Goal: Information Seeking & Learning: Learn about a topic

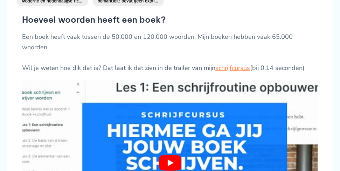
scroll to position [433, 0]
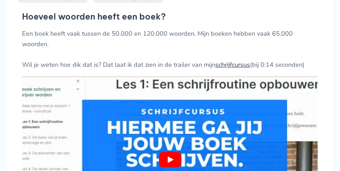
click at [242, 65] on link "schrijfcursus" at bounding box center [232, 65] width 35 height 8
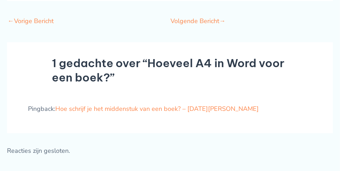
scroll to position [1302, 0]
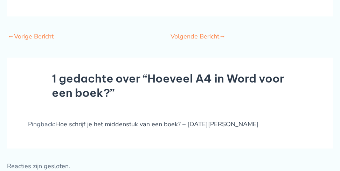
click at [180, 120] on link "Hoe schrijf je het middenstuk van een boek? – Lucia van den Brink" at bounding box center [157, 124] width 204 height 8
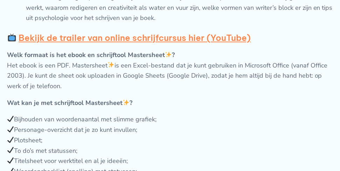
scroll to position [610, 0]
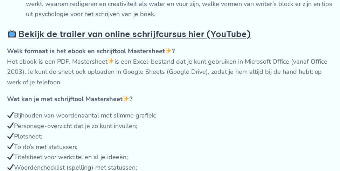
click at [219, 39] on strong "Bekijk de trailer van online schrijfcursus hier (YouTube)" at bounding box center [135, 34] width 232 height 11
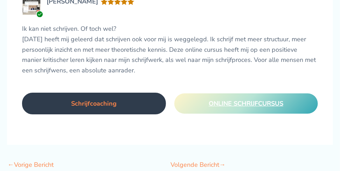
scroll to position [1153, 0]
